Goal: Task Accomplishment & Management: Understand process/instructions

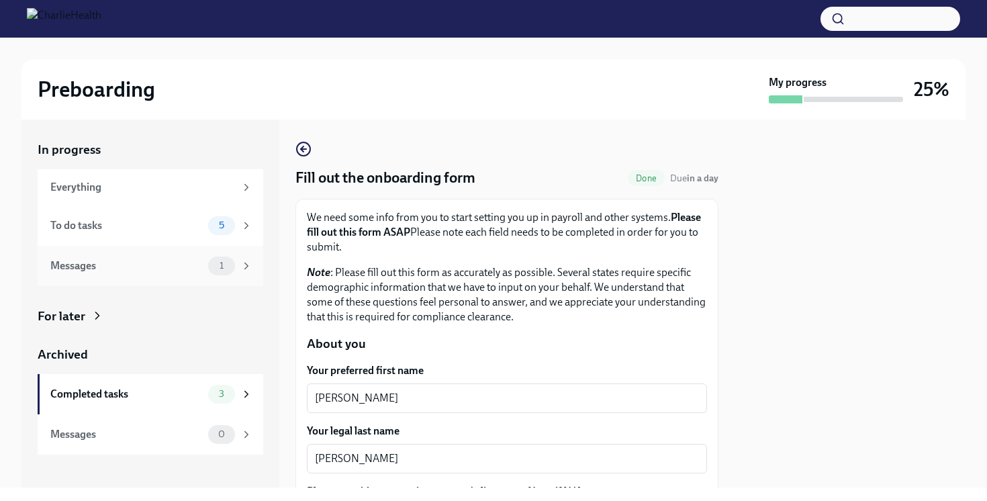
click at [196, 267] on div "Messages" at bounding box center [126, 265] width 152 height 15
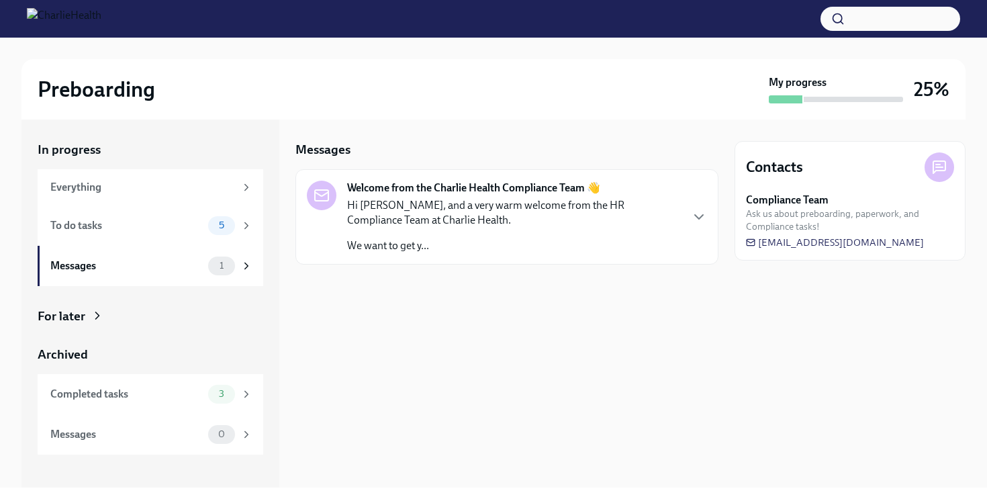
click at [428, 209] on p "Hi [PERSON_NAME], and a very warm welcome from the HR Compliance Team at Charli…" at bounding box center [513, 213] width 333 height 30
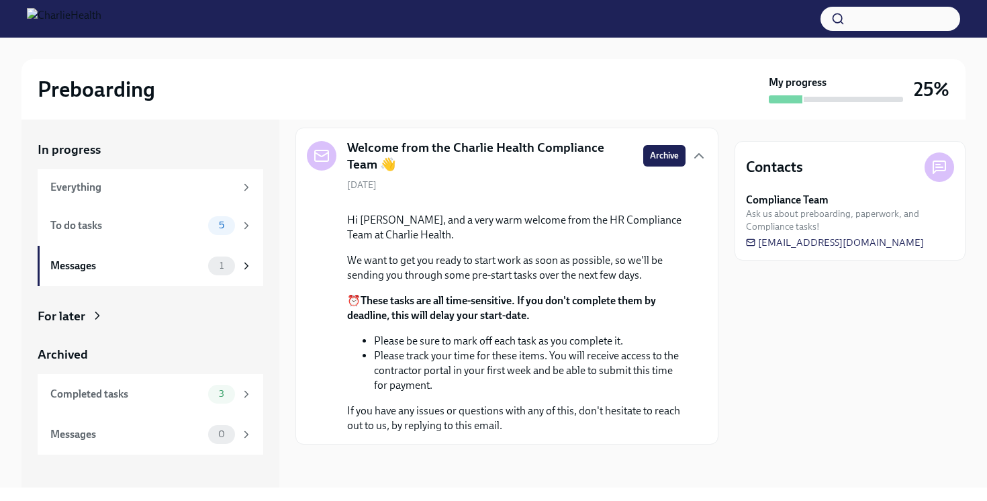
scroll to position [139, 0]
click at [184, 224] on div "To do tasks" at bounding box center [126, 225] width 152 height 15
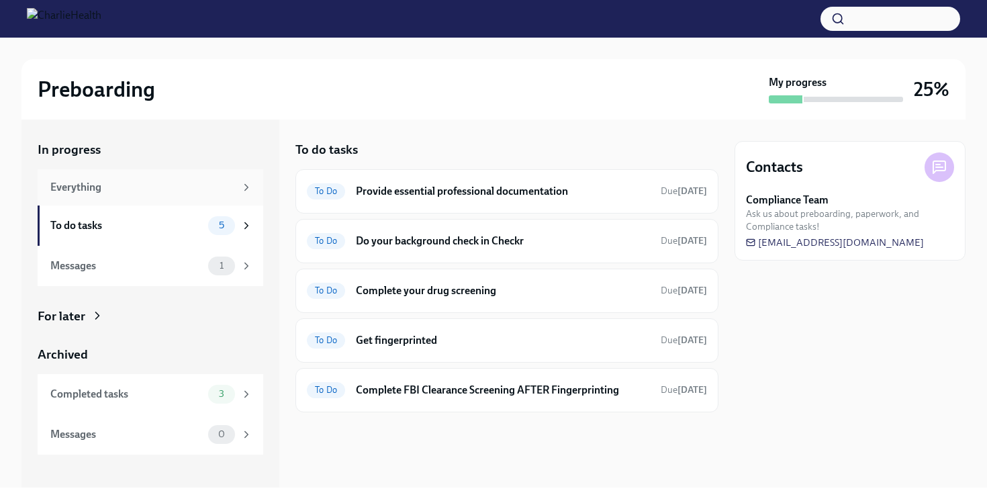
click at [187, 185] on div "Everything" at bounding box center [142, 187] width 185 height 15
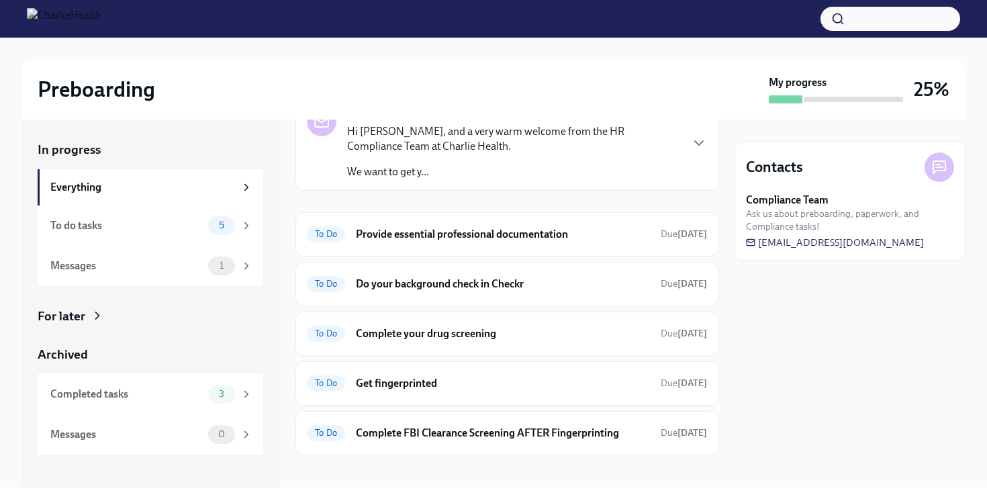
scroll to position [84, 0]
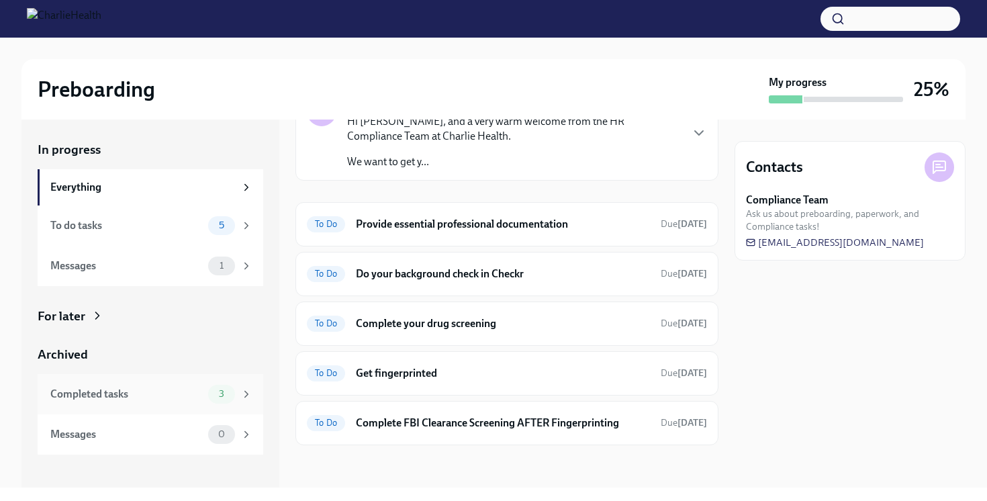
click at [160, 389] on div "Completed tasks" at bounding box center [126, 394] width 152 height 15
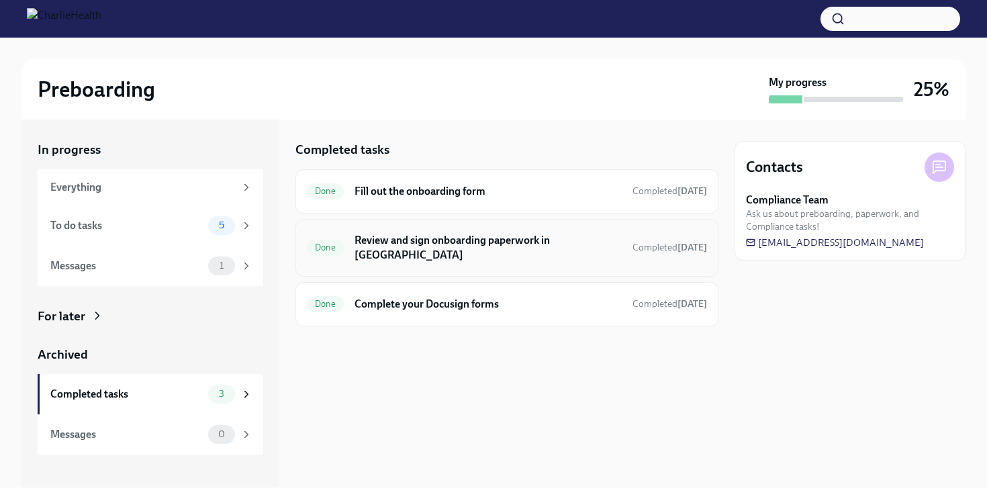
click at [464, 240] on h6 "Review and sign onboarding paperwork in [GEOGRAPHIC_DATA]" at bounding box center [487, 248] width 267 height 30
